Goal: Check status: Check status

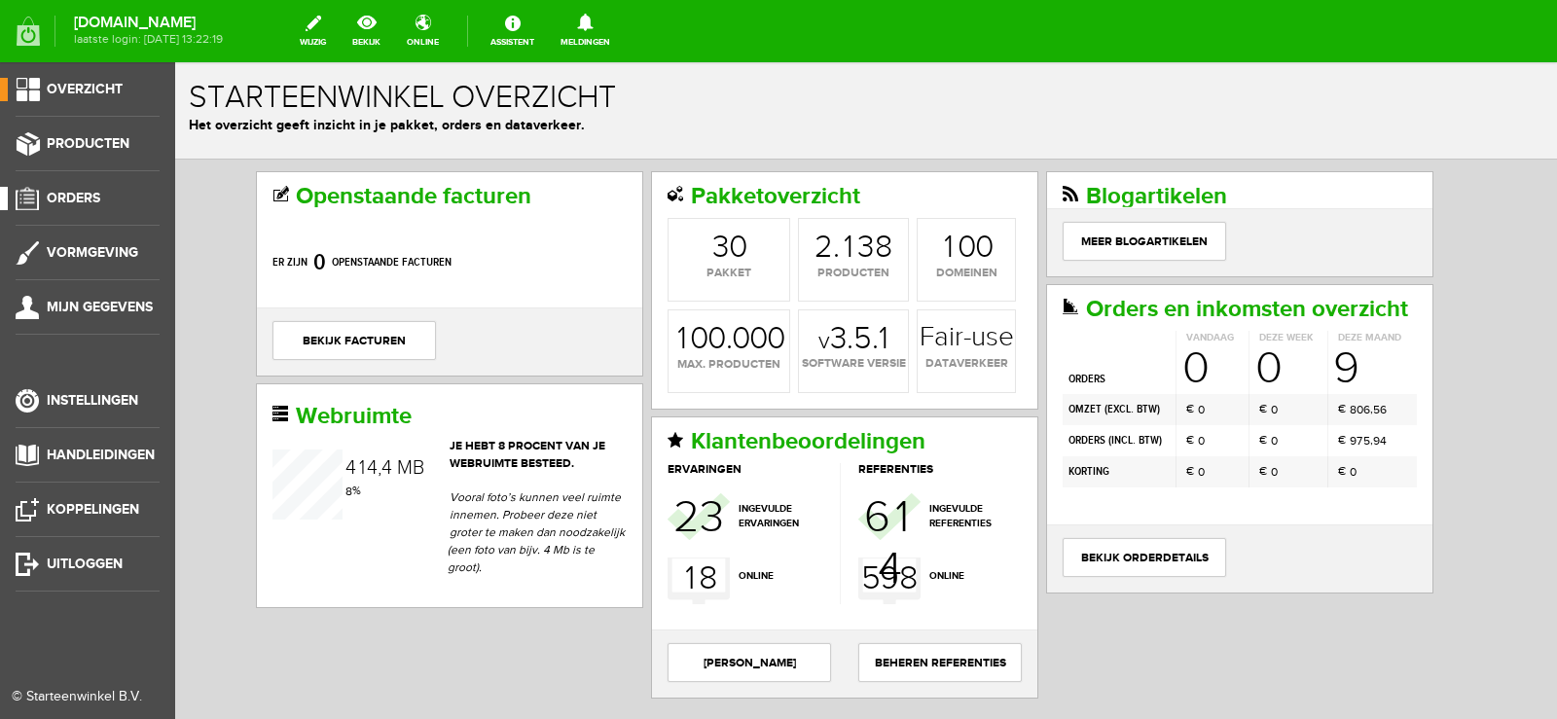
click at [88, 194] on span "Orders" at bounding box center [74, 198] width 54 height 17
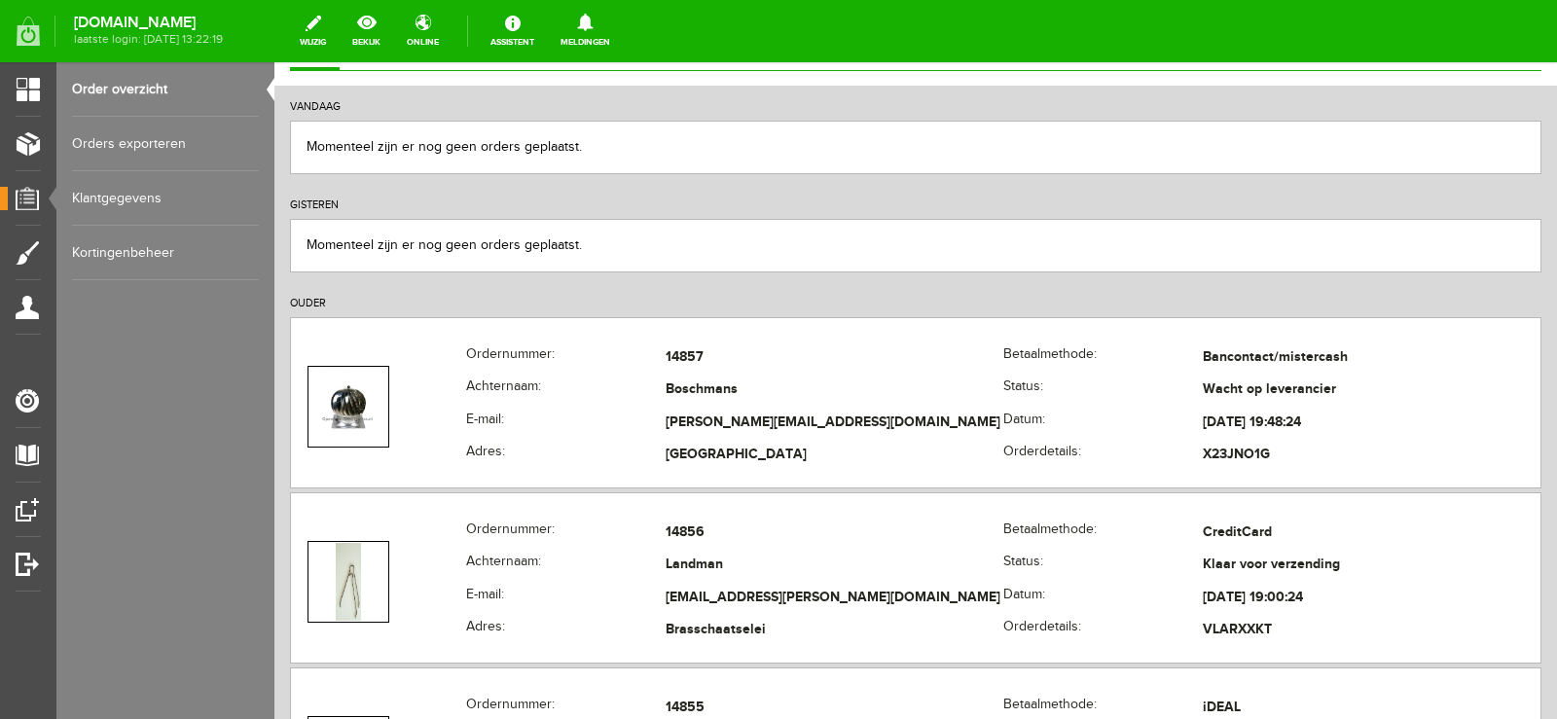
scroll to position [195, 0]
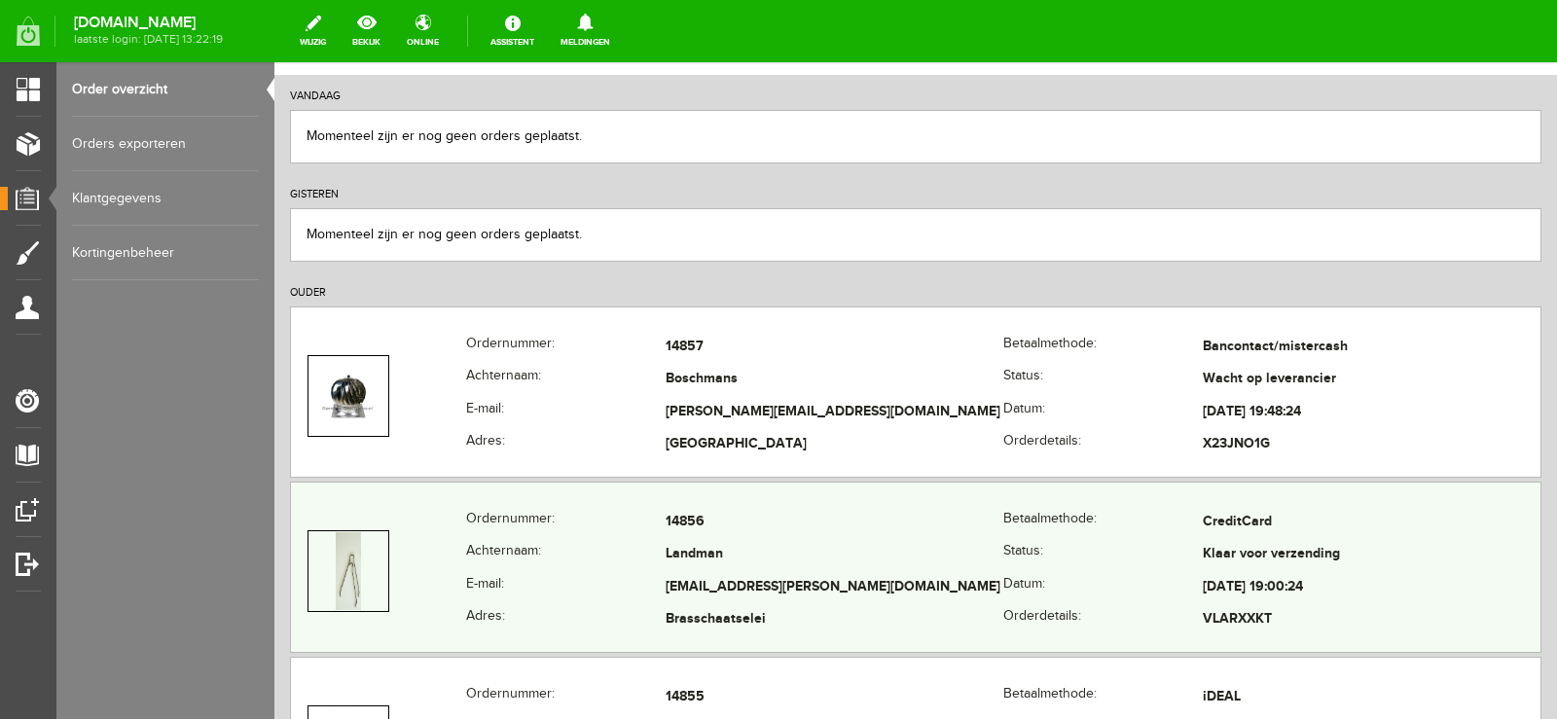
click at [904, 553] on td "Landman" at bounding box center [835, 555] width 338 height 33
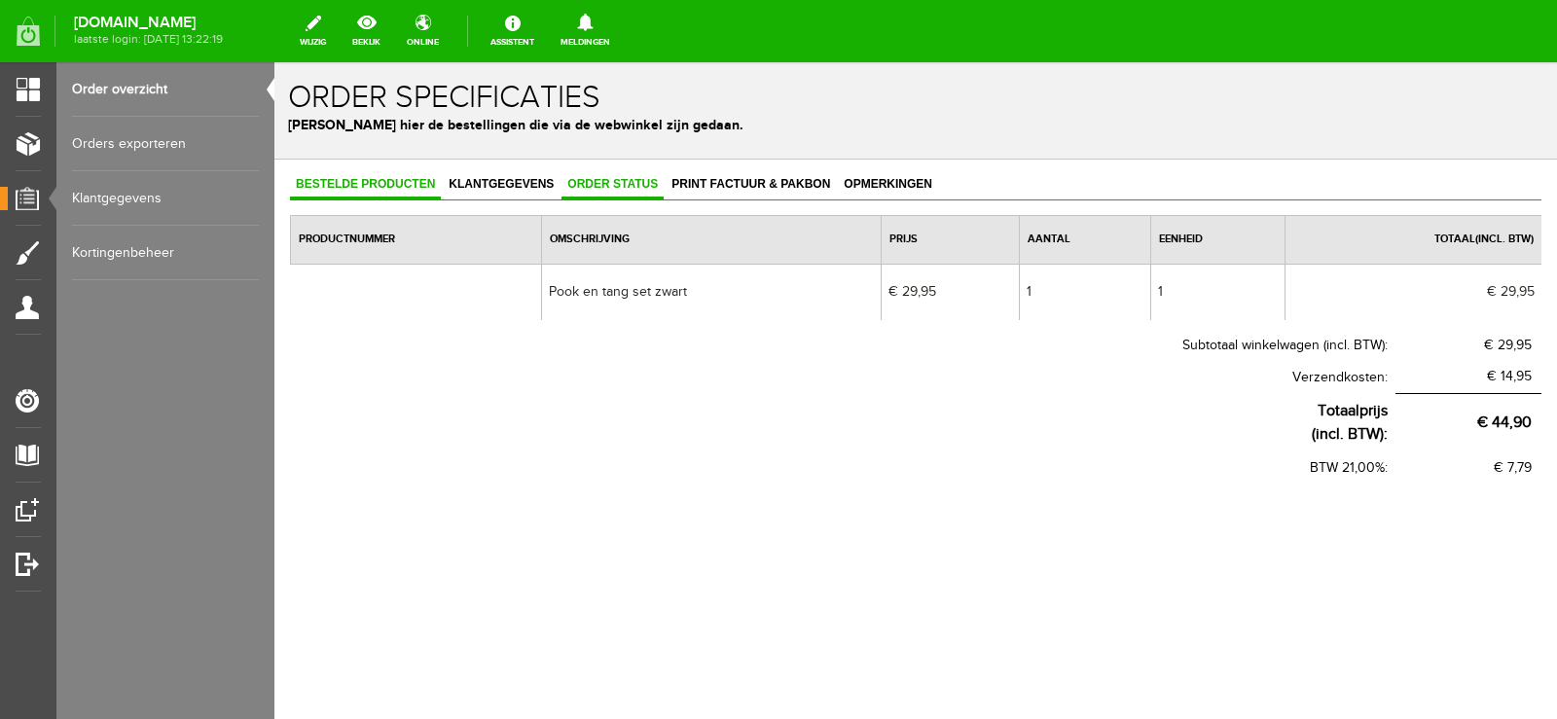
click at [613, 183] on span "Order status" at bounding box center [613, 184] width 102 height 14
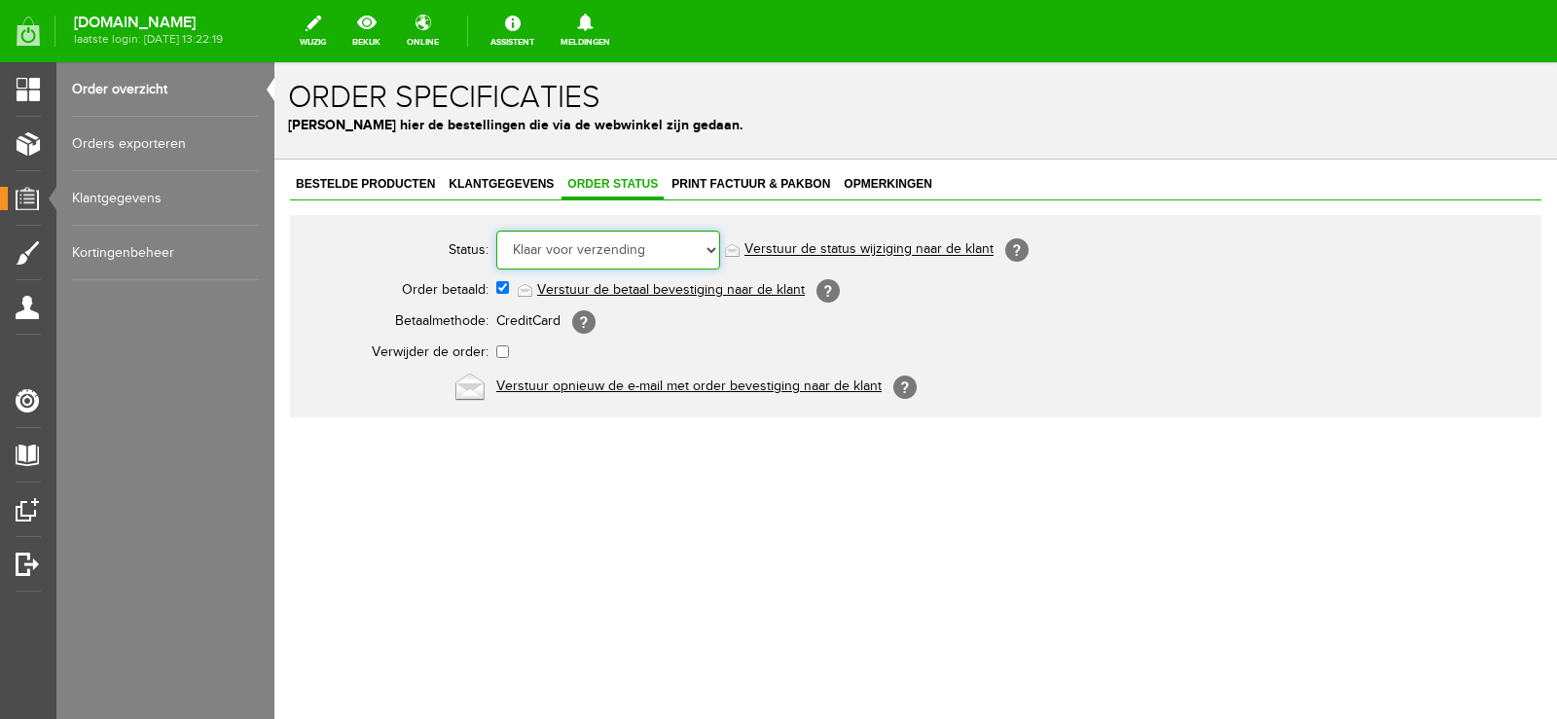
click at [713, 246] on select "Order niet afgerond Nieuw Order in behandeling Wacht op leverancier Wacht op be…" at bounding box center [608, 250] width 224 height 39
select select "5"
click at [496, 231] on select "Order niet afgerond Nieuw Order in behandeling Wacht op leverancier Wacht op be…" at bounding box center [608, 250] width 224 height 39
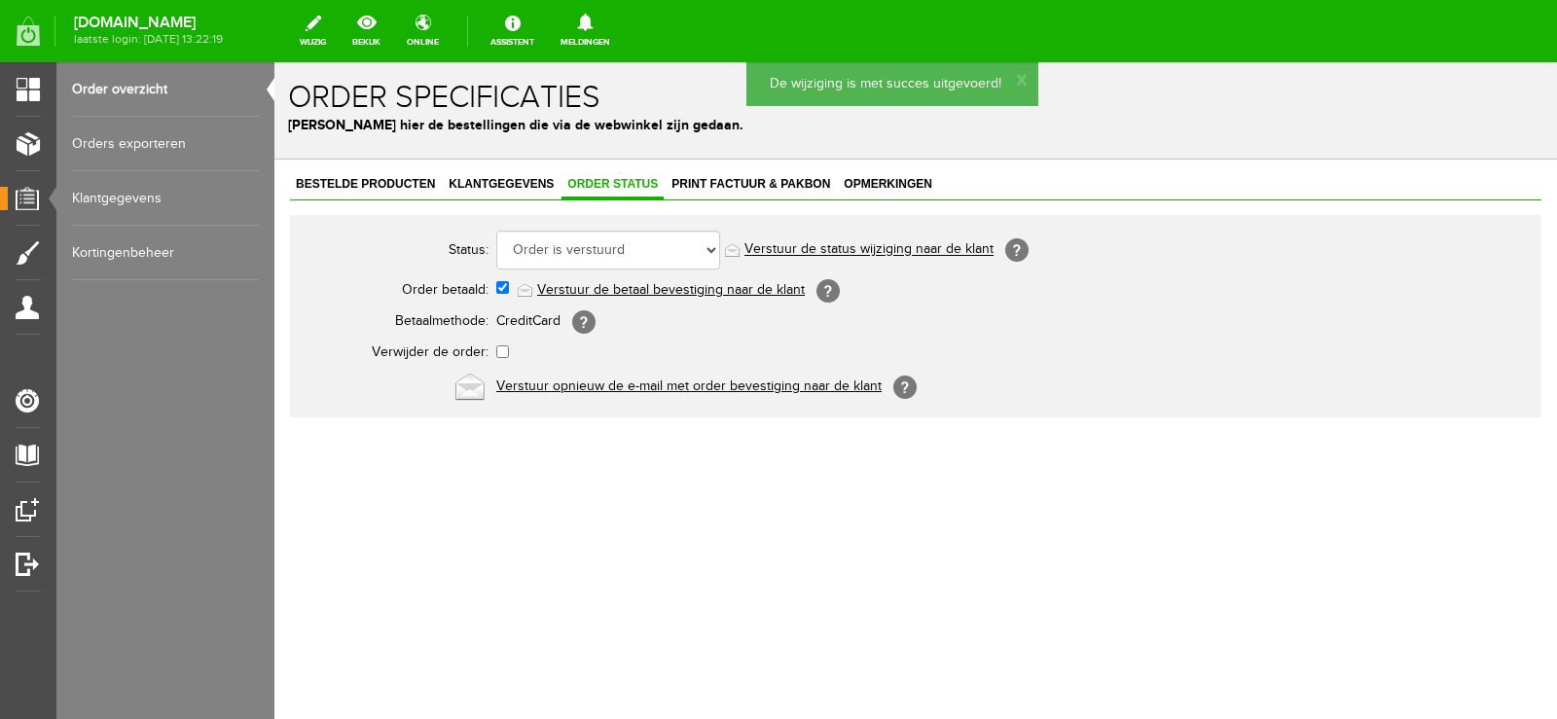
click at [898, 246] on link "Verstuur de status wijziging naar de klant" at bounding box center [869, 250] width 249 height 16
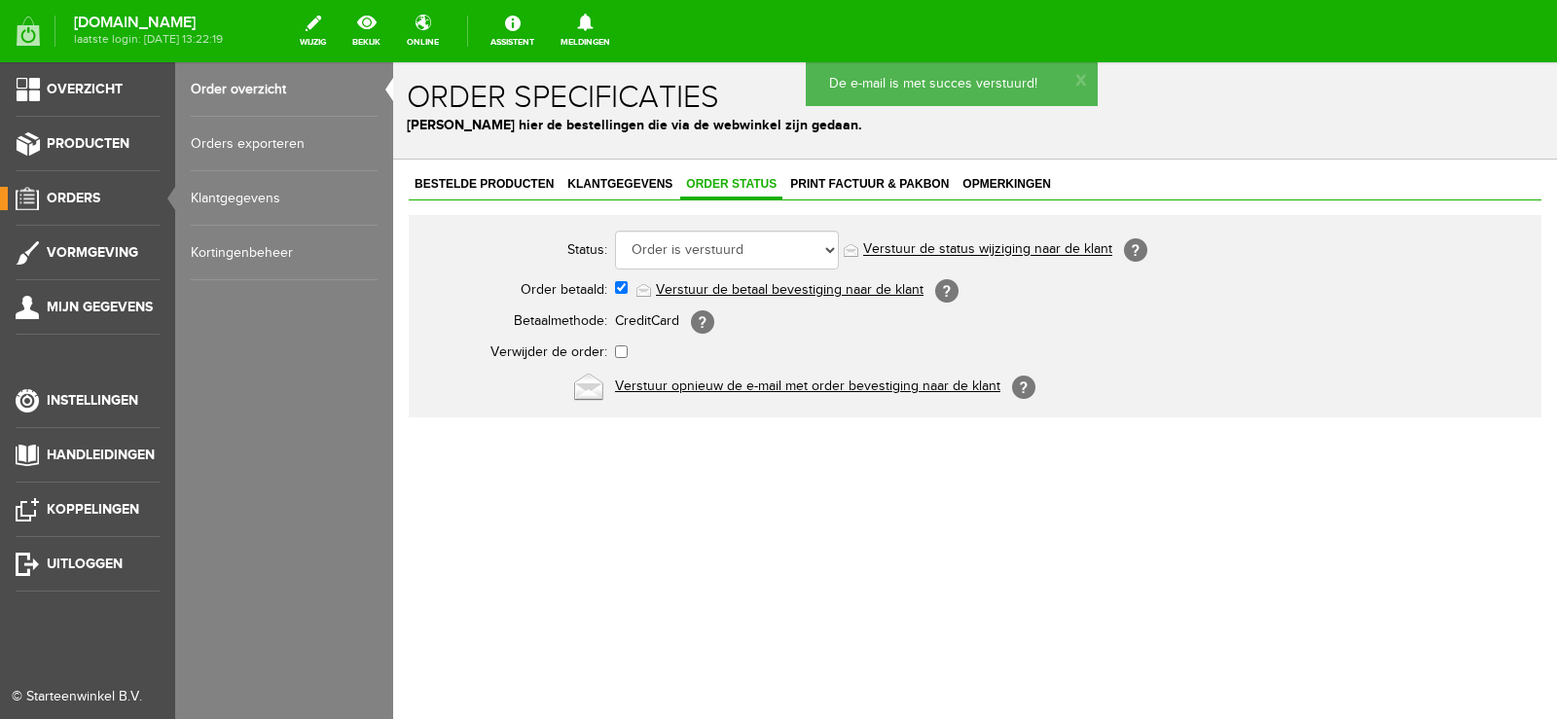
click at [70, 194] on span "Orders" at bounding box center [74, 198] width 54 height 17
